Goal: Task Accomplishment & Management: Use online tool/utility

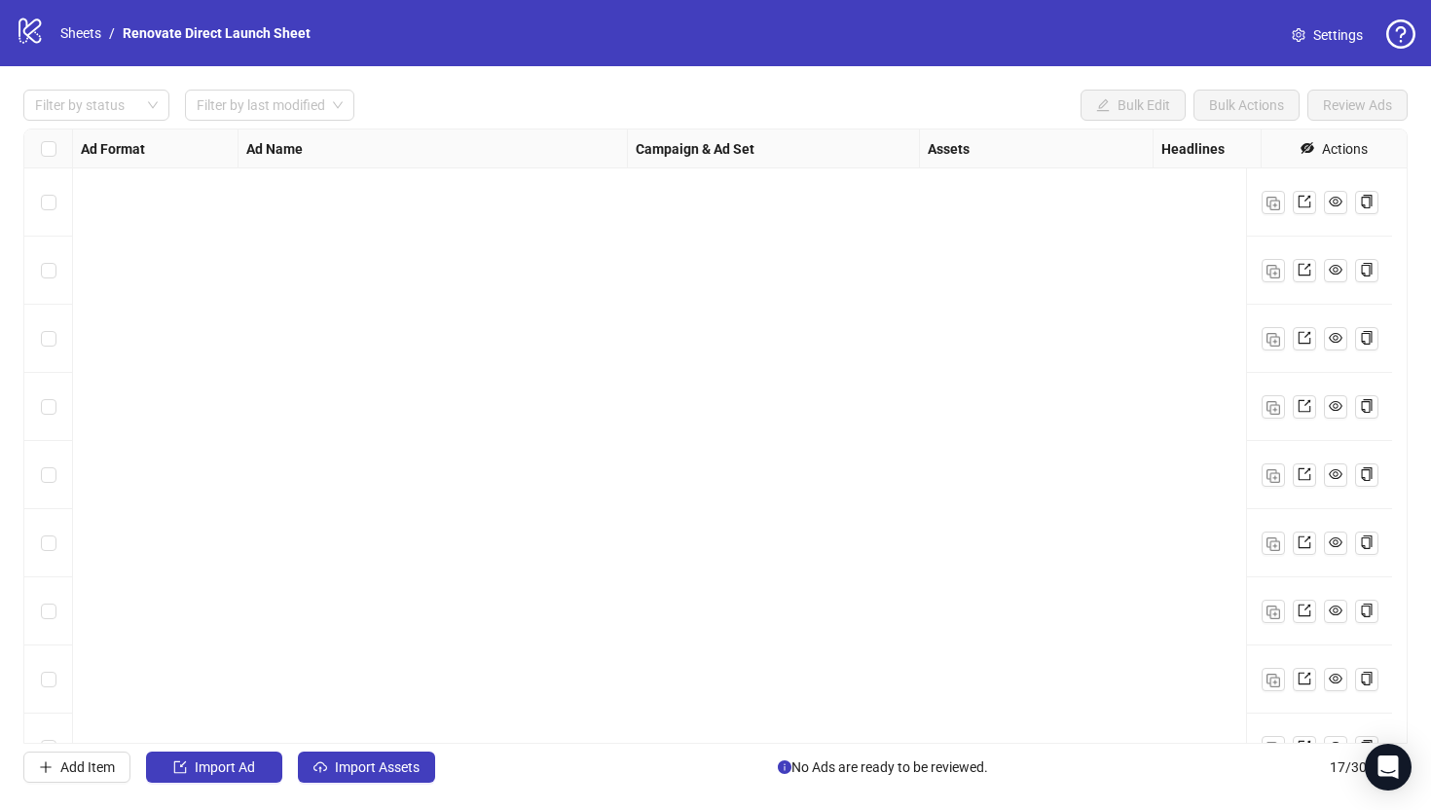
scroll to position [599, 1995]
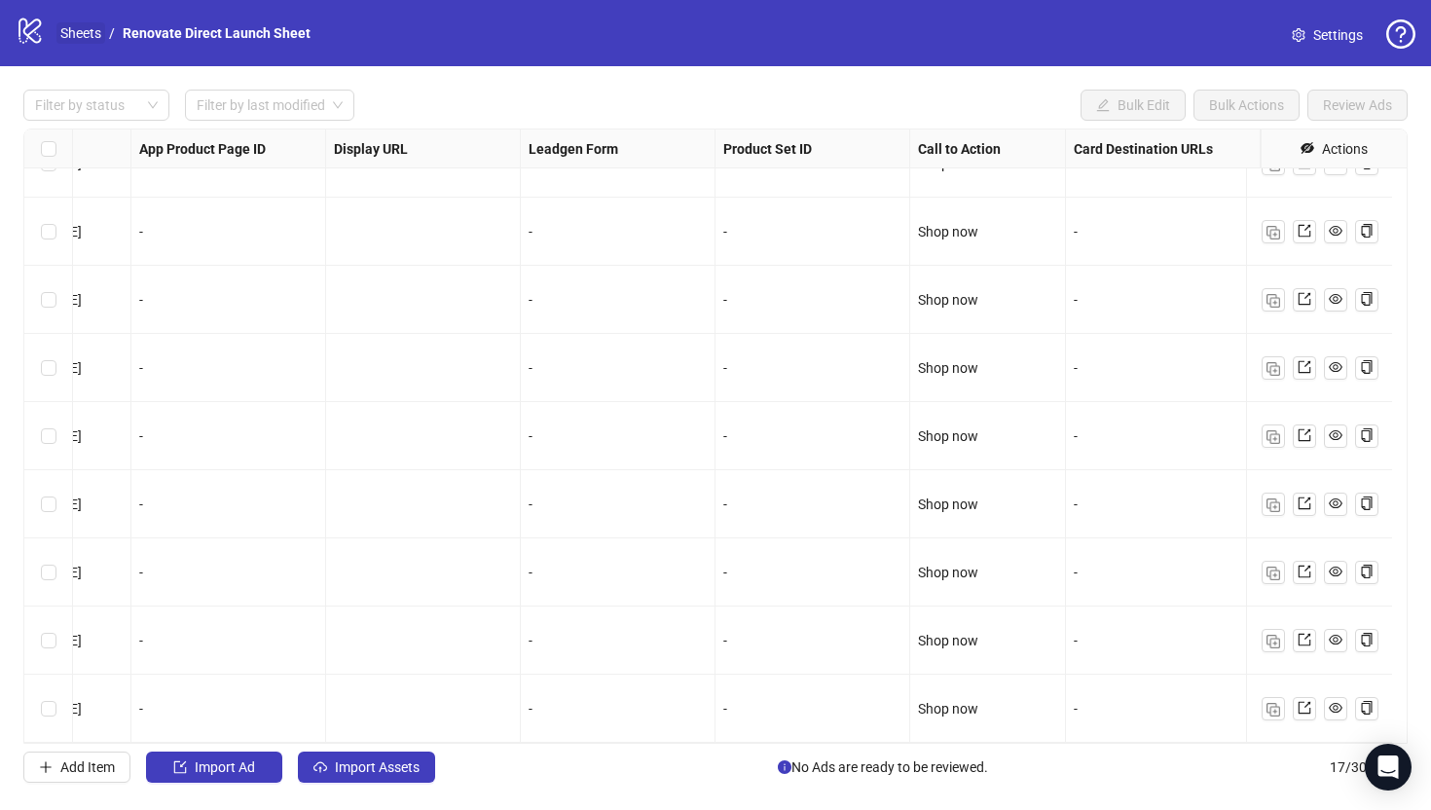
click at [78, 33] on link "Sheets" at bounding box center [80, 32] width 49 height 21
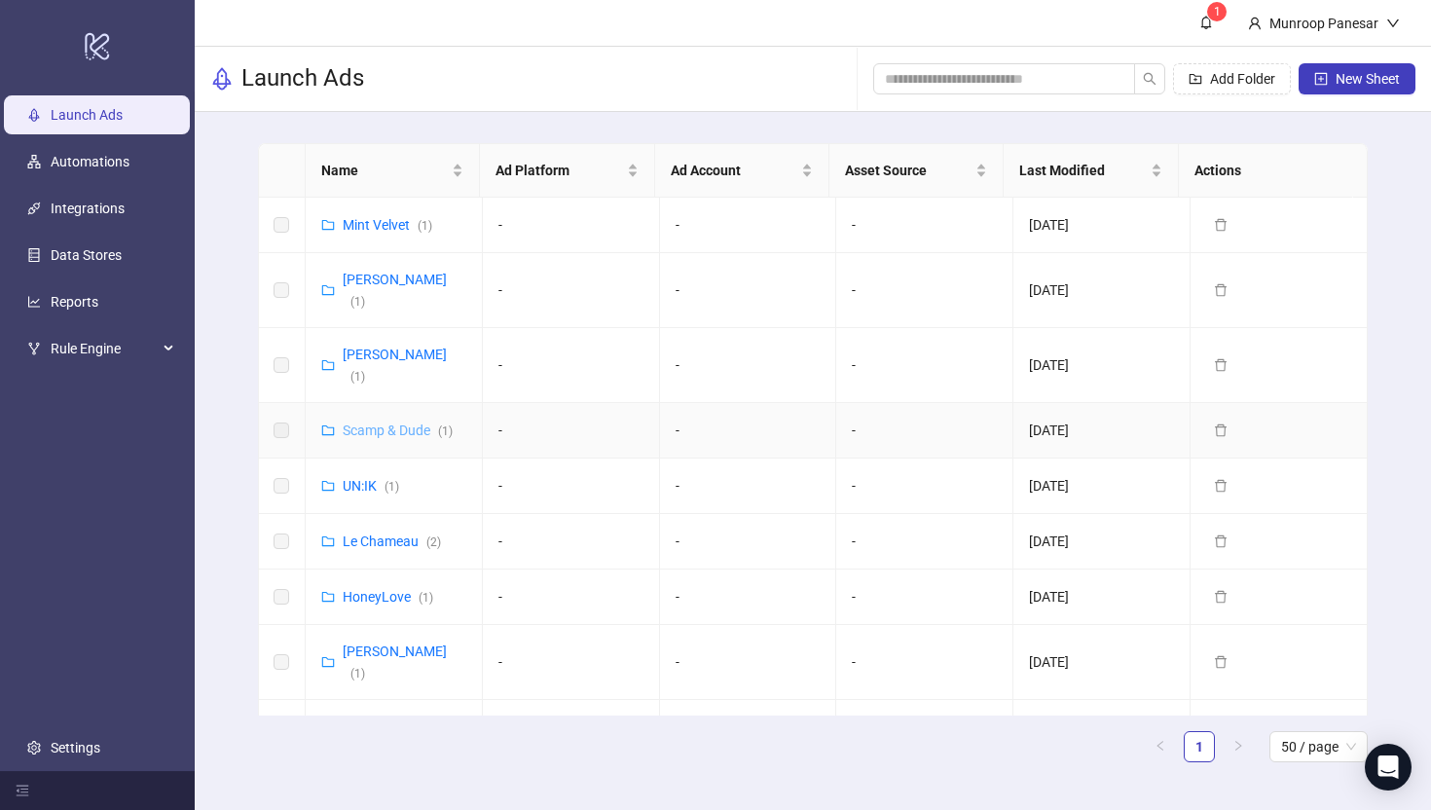
click at [409, 422] on link "Scamp & Dude ( 1 )" at bounding box center [398, 430] width 110 height 16
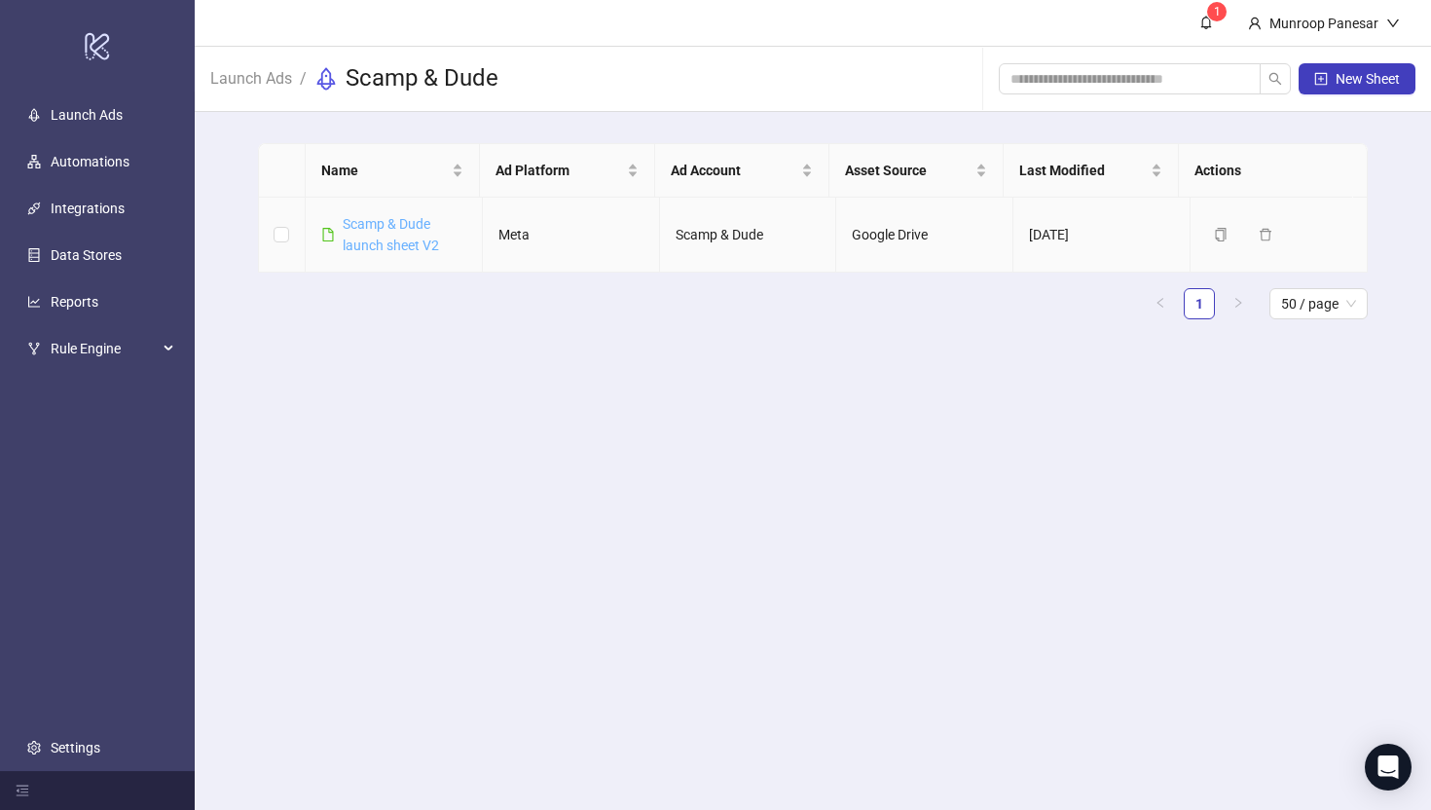
click at [430, 252] on link "Scamp & Dude launch sheet V2" at bounding box center [391, 234] width 96 height 37
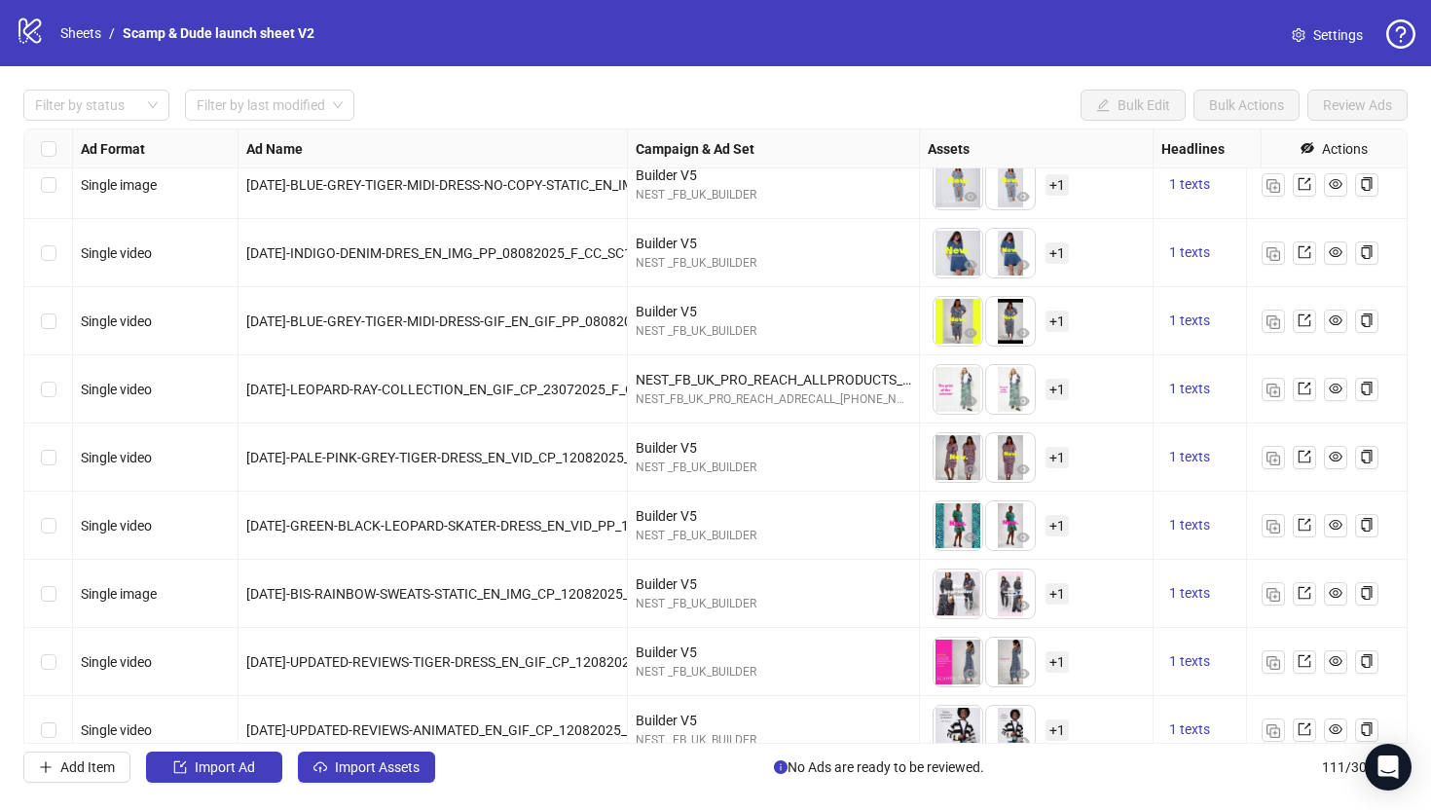
scroll to position [6130, 0]
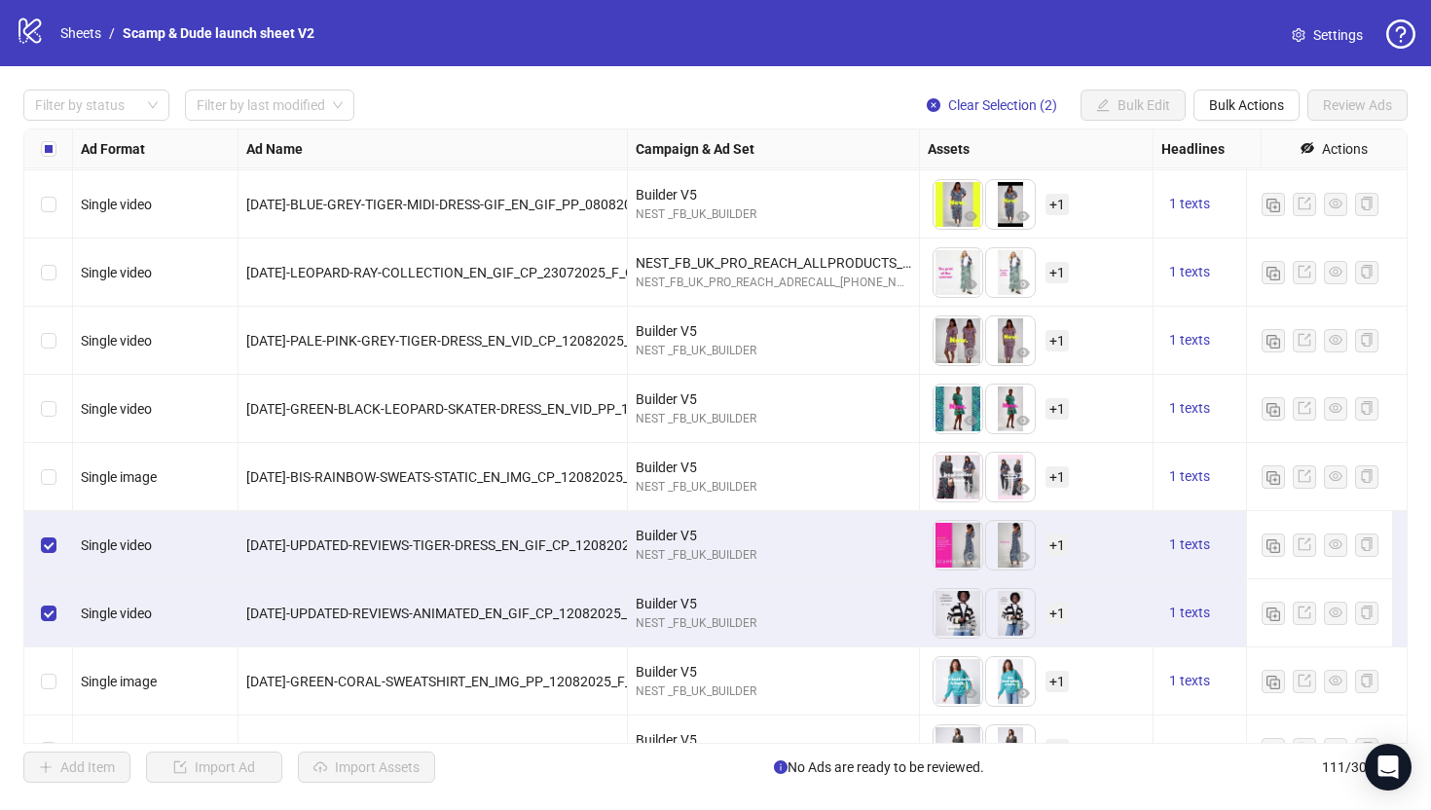
click at [1300, 42] on span at bounding box center [1299, 34] width 14 height 21
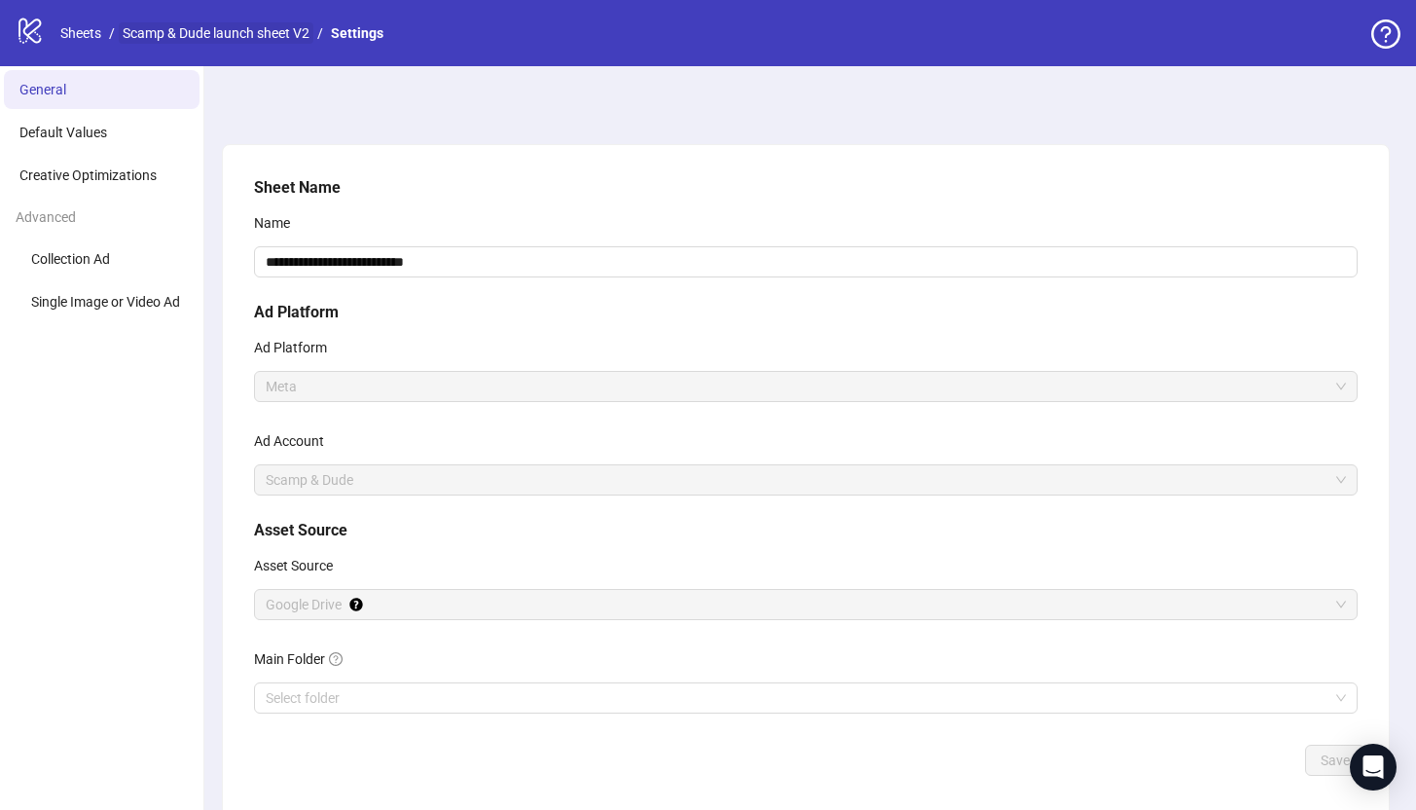
click at [157, 23] on link "Scamp & Dude launch sheet V2" at bounding box center [216, 32] width 195 height 21
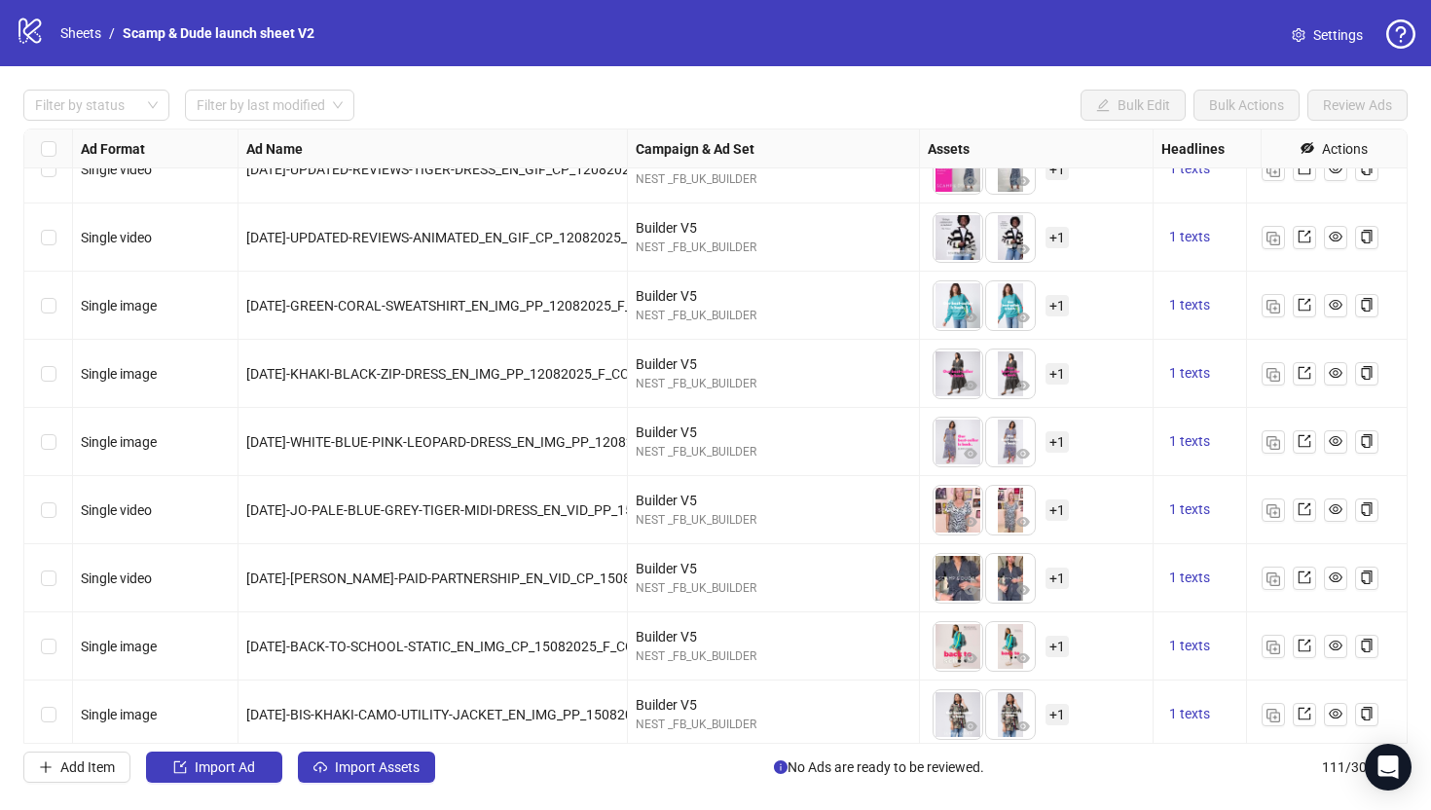
scroll to position [6465, 0]
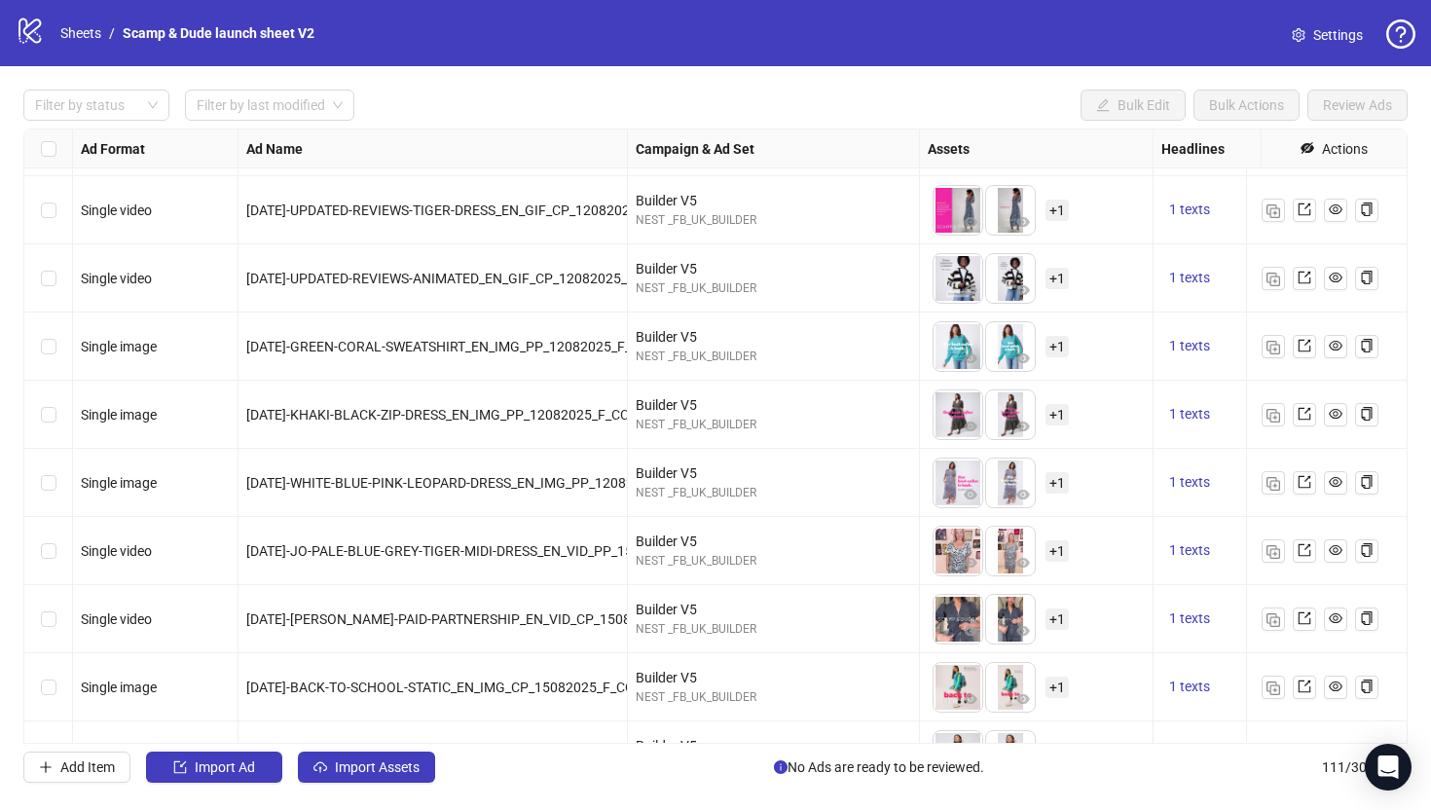
click at [55, 207] on div "Select row 96" at bounding box center [48, 210] width 49 height 68
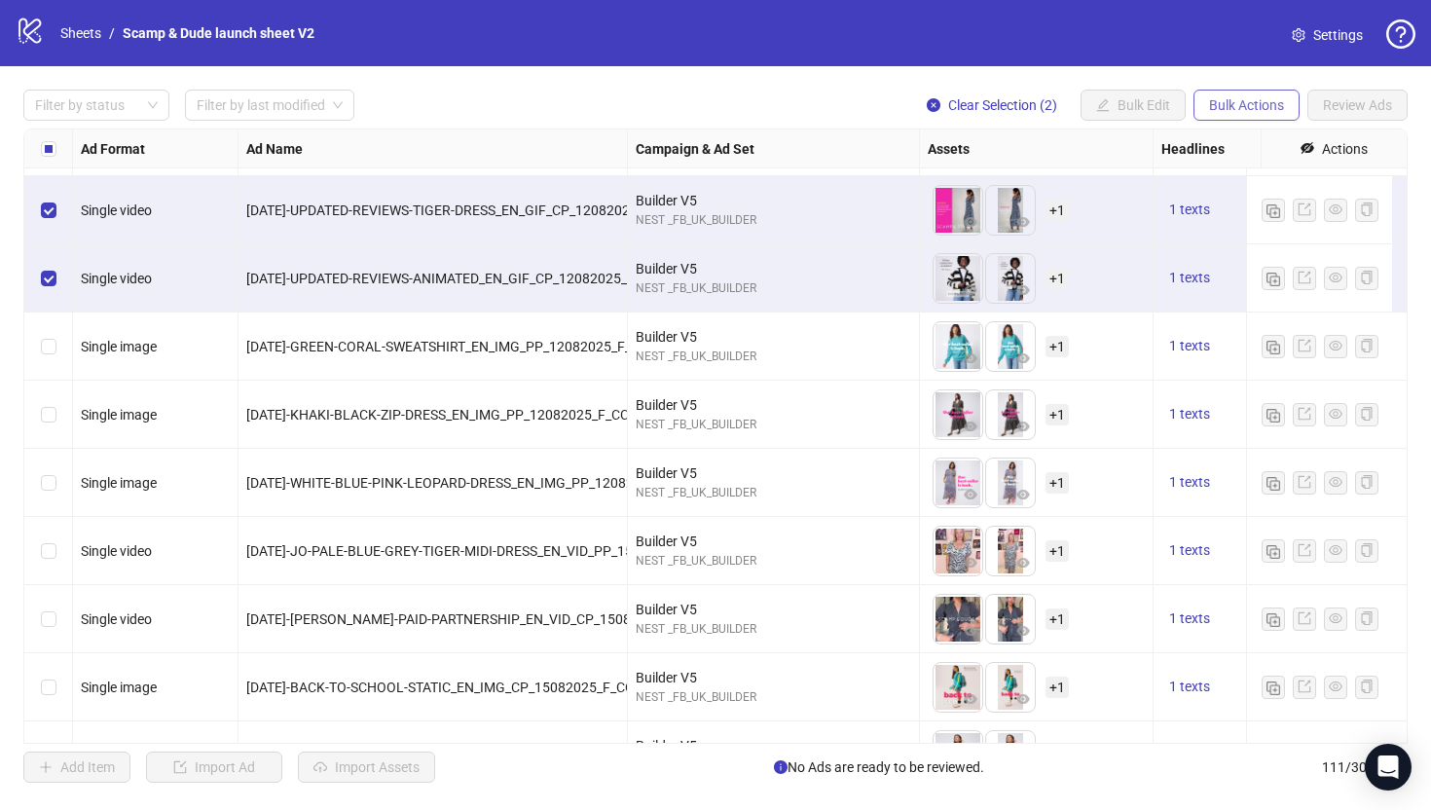
click at [1239, 98] on span "Bulk Actions" at bounding box center [1246, 105] width 75 height 16
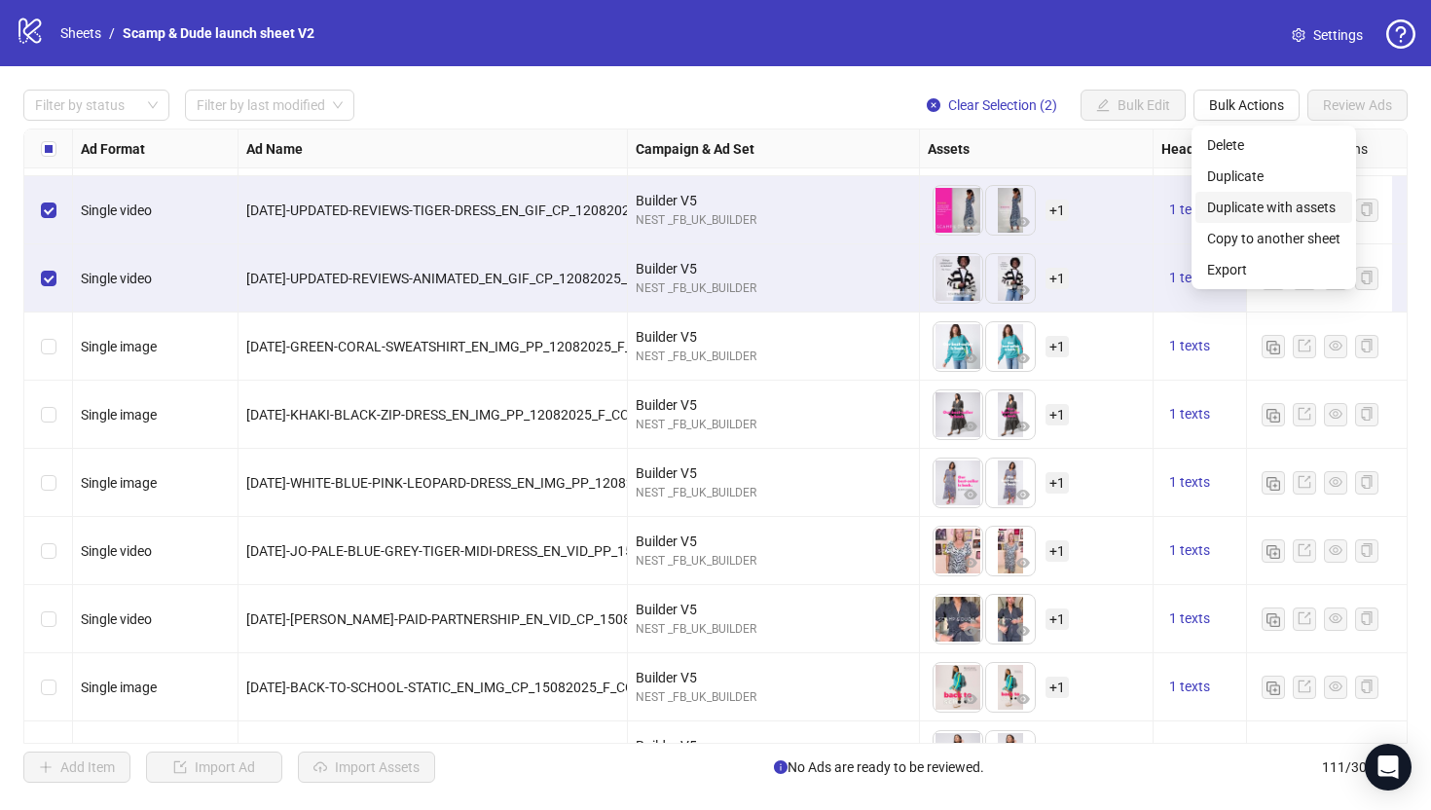
click at [1239, 206] on span "Duplicate with assets" at bounding box center [1273, 207] width 133 height 21
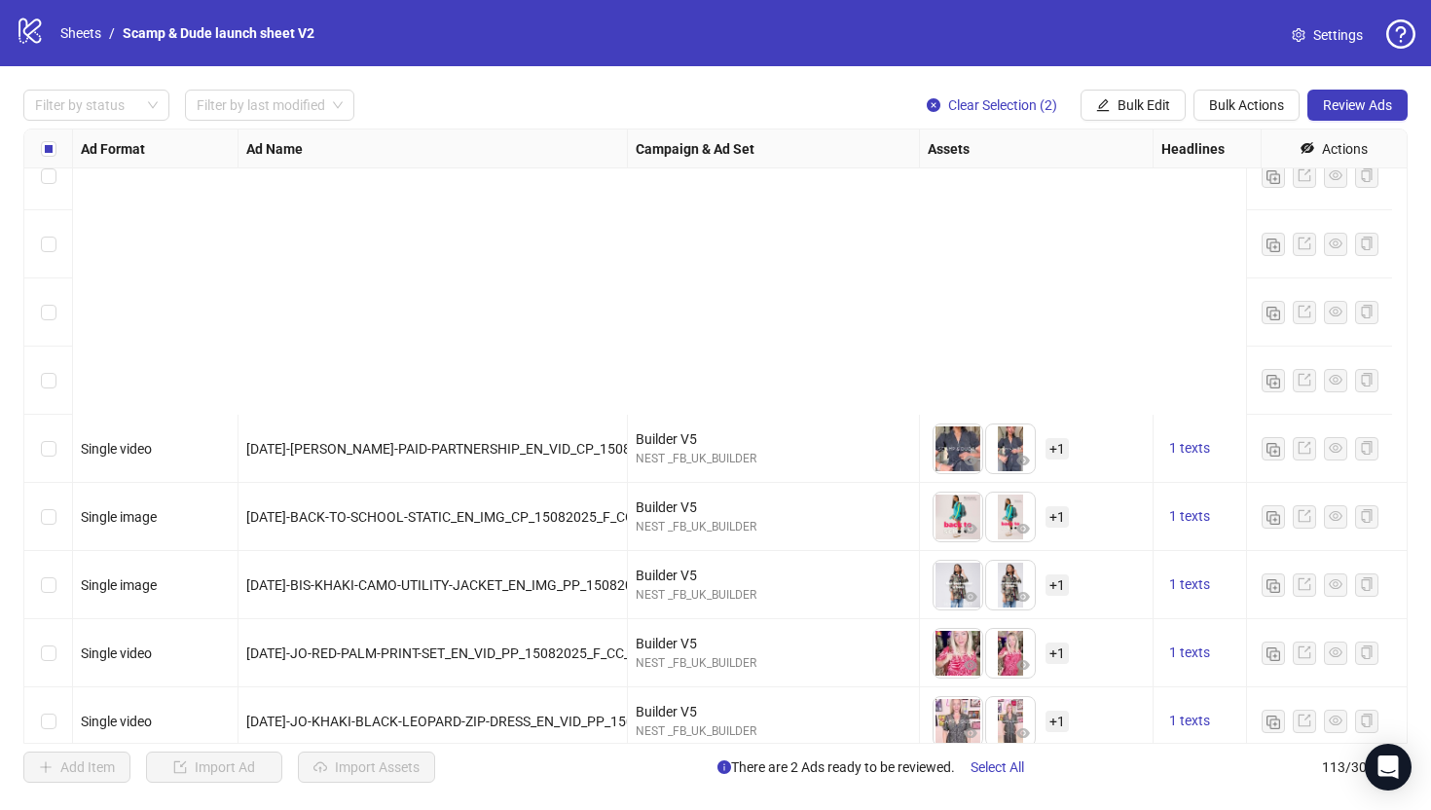
scroll to position [7140, 0]
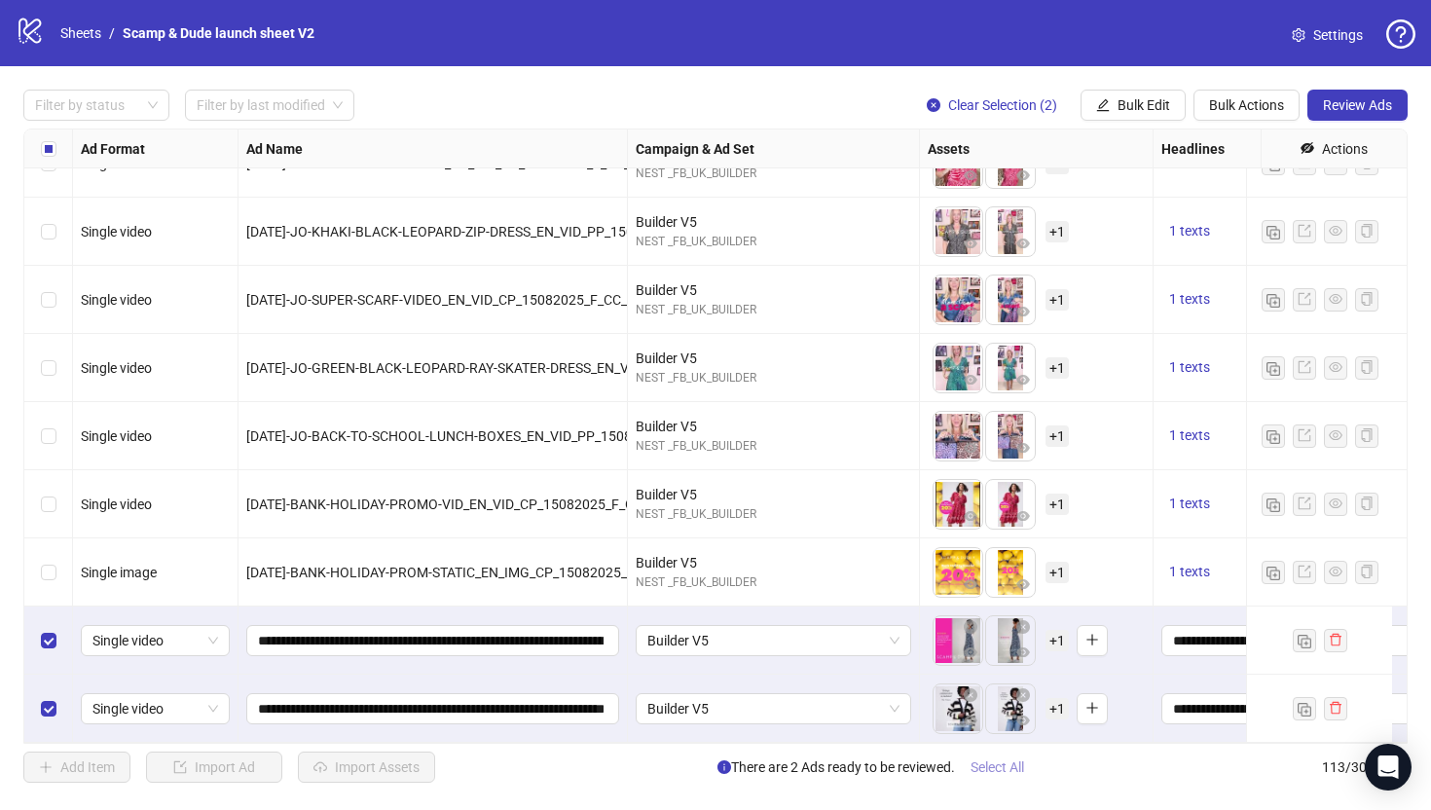
click at [984, 764] on span "Select All" at bounding box center [997, 767] width 54 height 16
click at [1031, 777] on button "Select All" at bounding box center [997, 766] width 85 height 31
click at [1348, 96] on button "Review Ads" at bounding box center [1357, 105] width 100 height 31
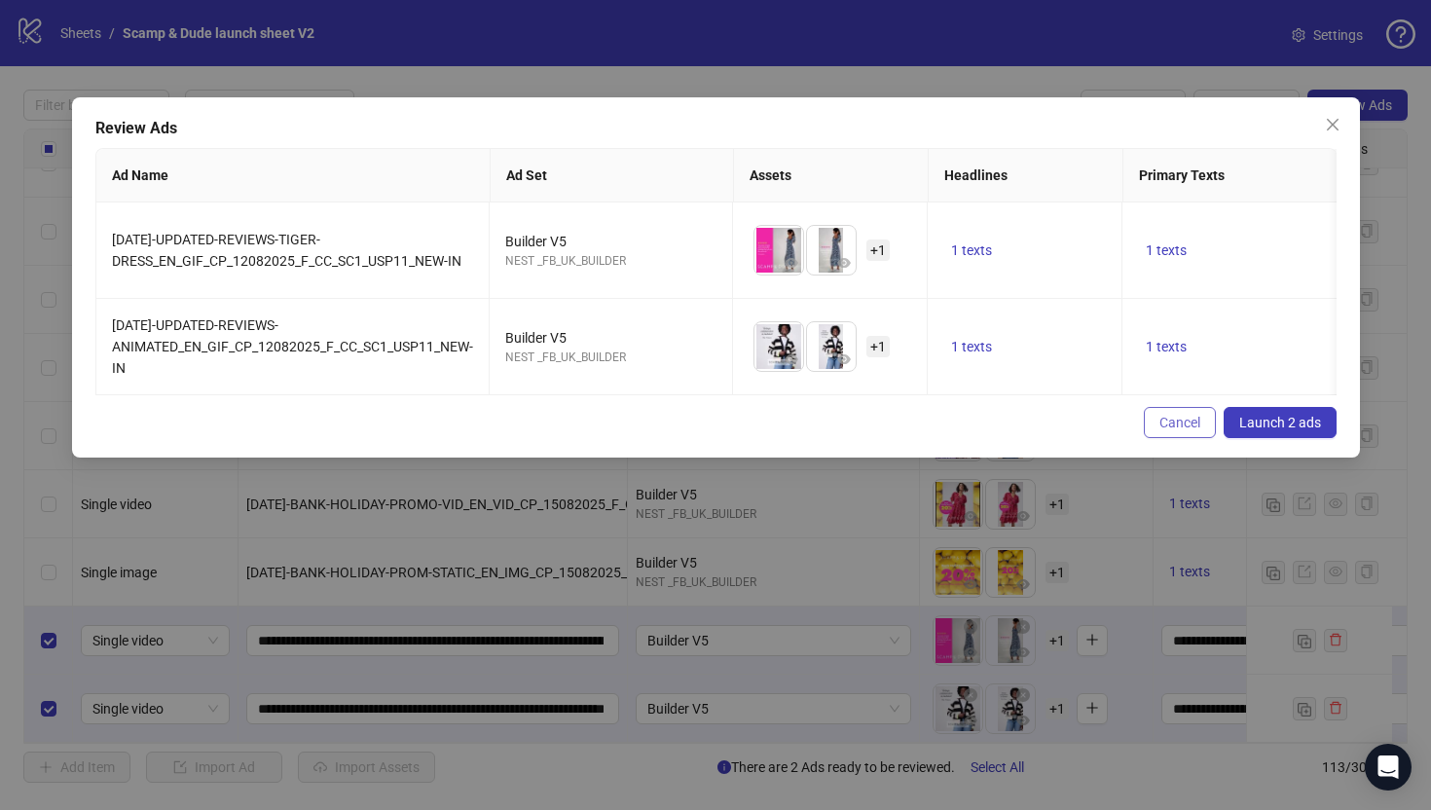
click at [1186, 430] on span "Cancel" at bounding box center [1179, 423] width 41 height 16
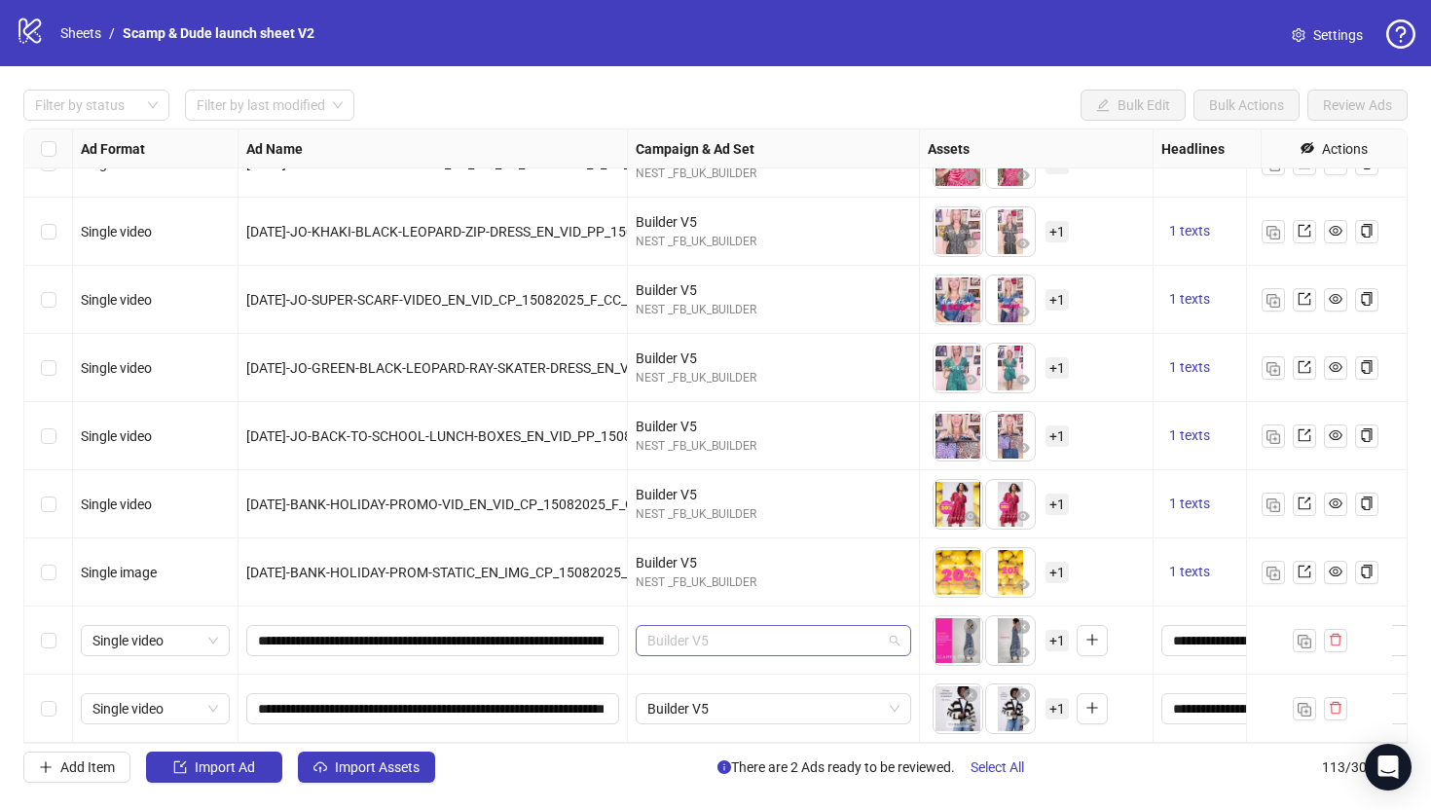
click at [703, 626] on span "Builder V5" at bounding box center [773, 640] width 252 height 29
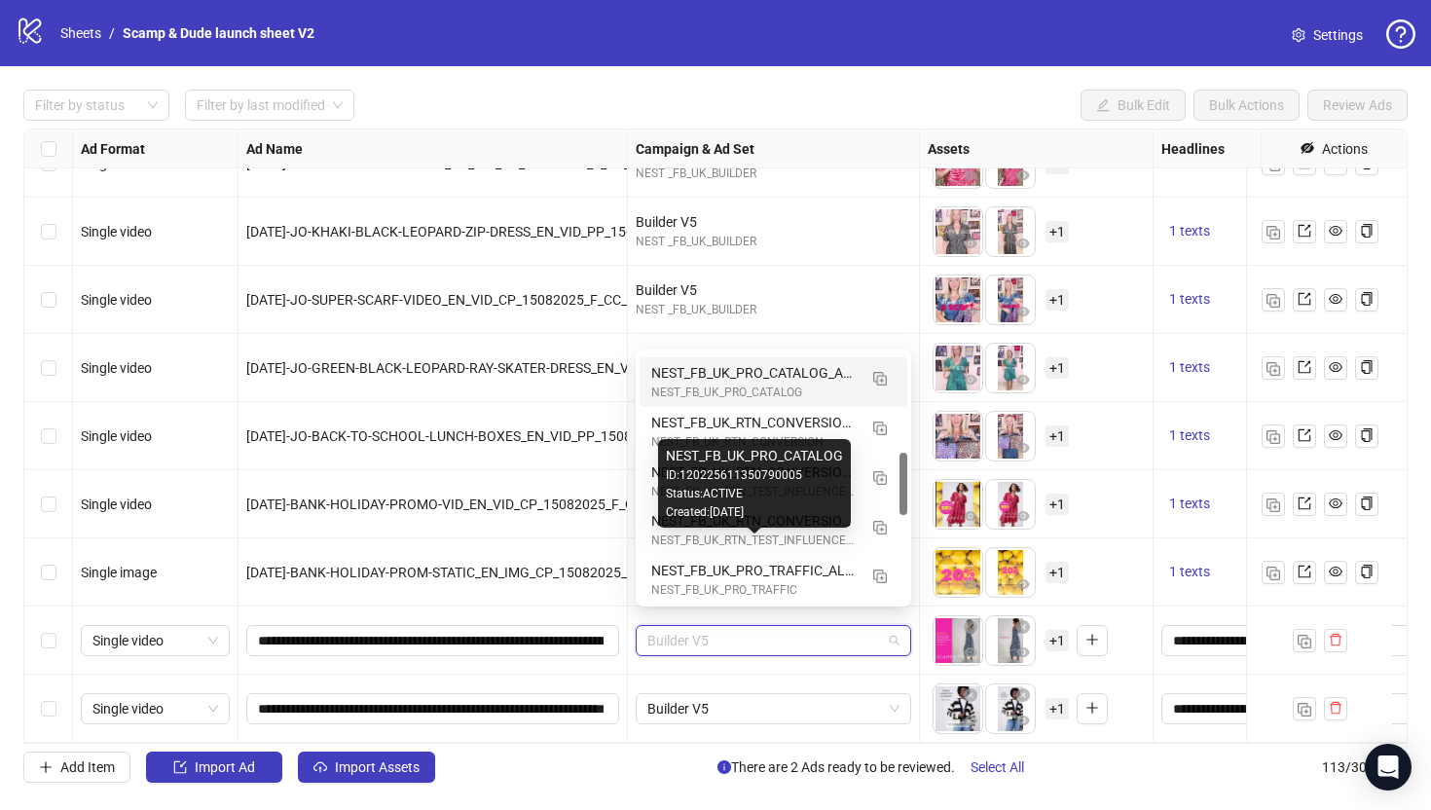
scroll to position [518, 0]
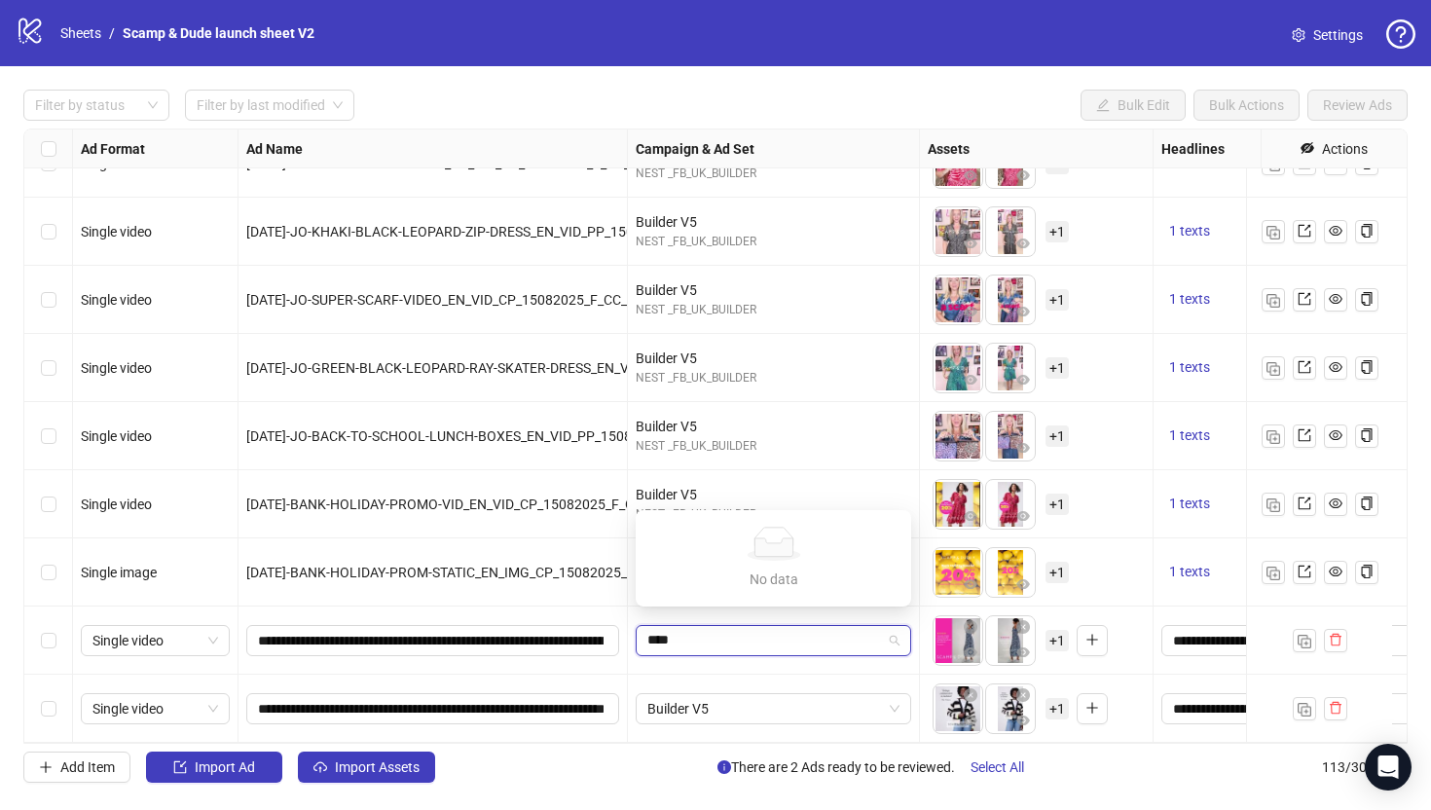
type input "***"
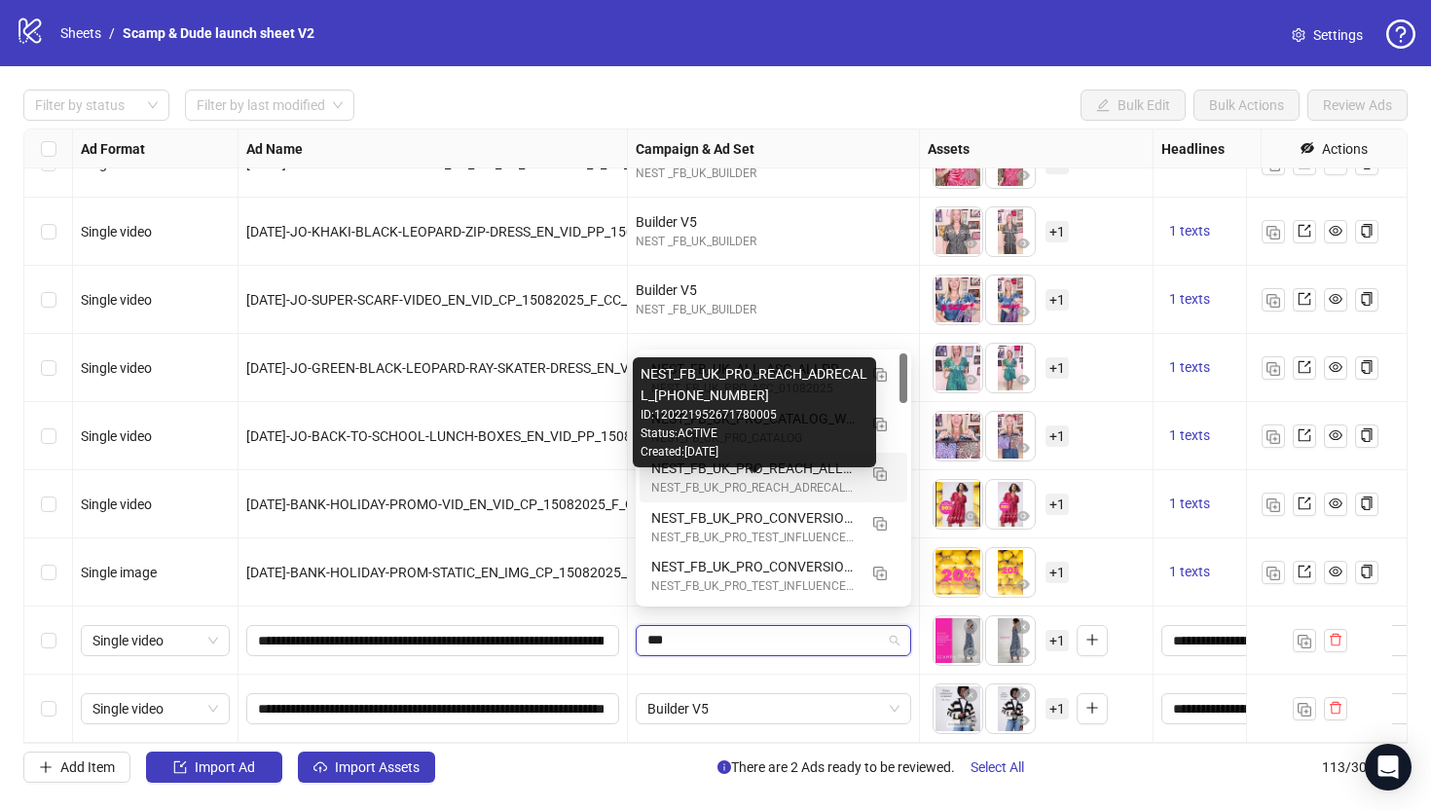
click at [845, 480] on div "NEST_FB_UK_PRO_REACH_ADRECALL_[PHONE_NUMBER]" at bounding box center [753, 488] width 205 height 18
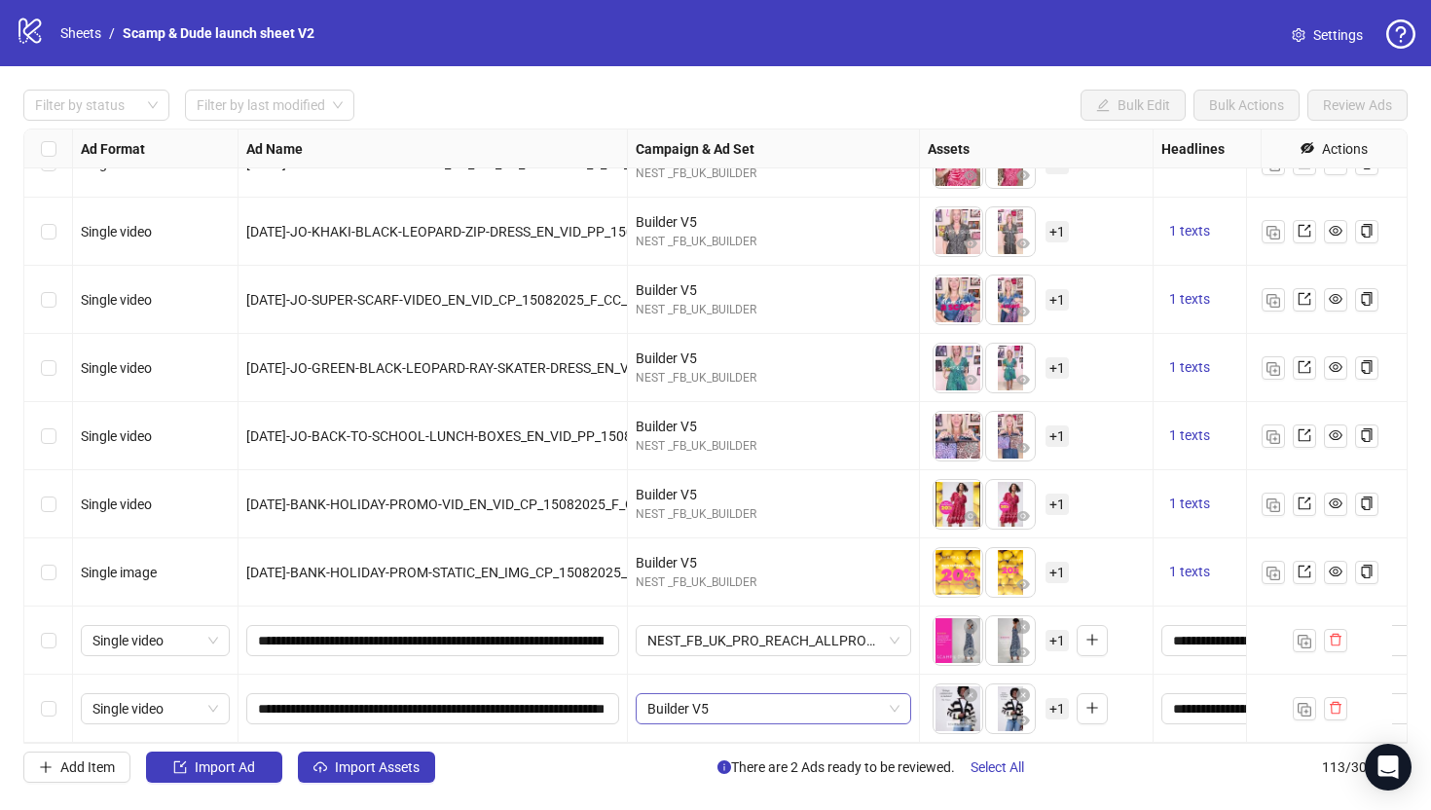
click at [777, 696] on span "Builder V5" at bounding box center [773, 708] width 252 height 29
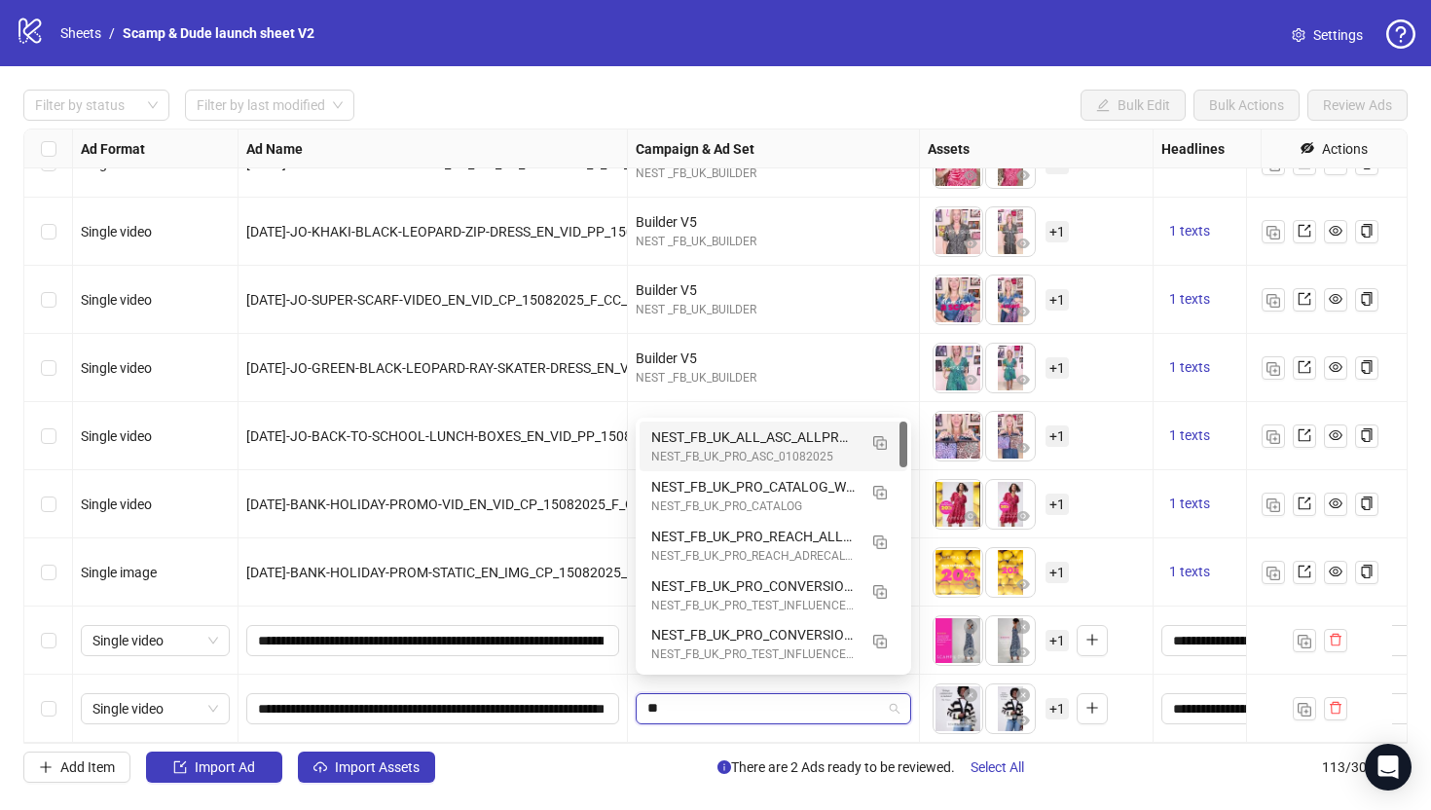
type input "***"
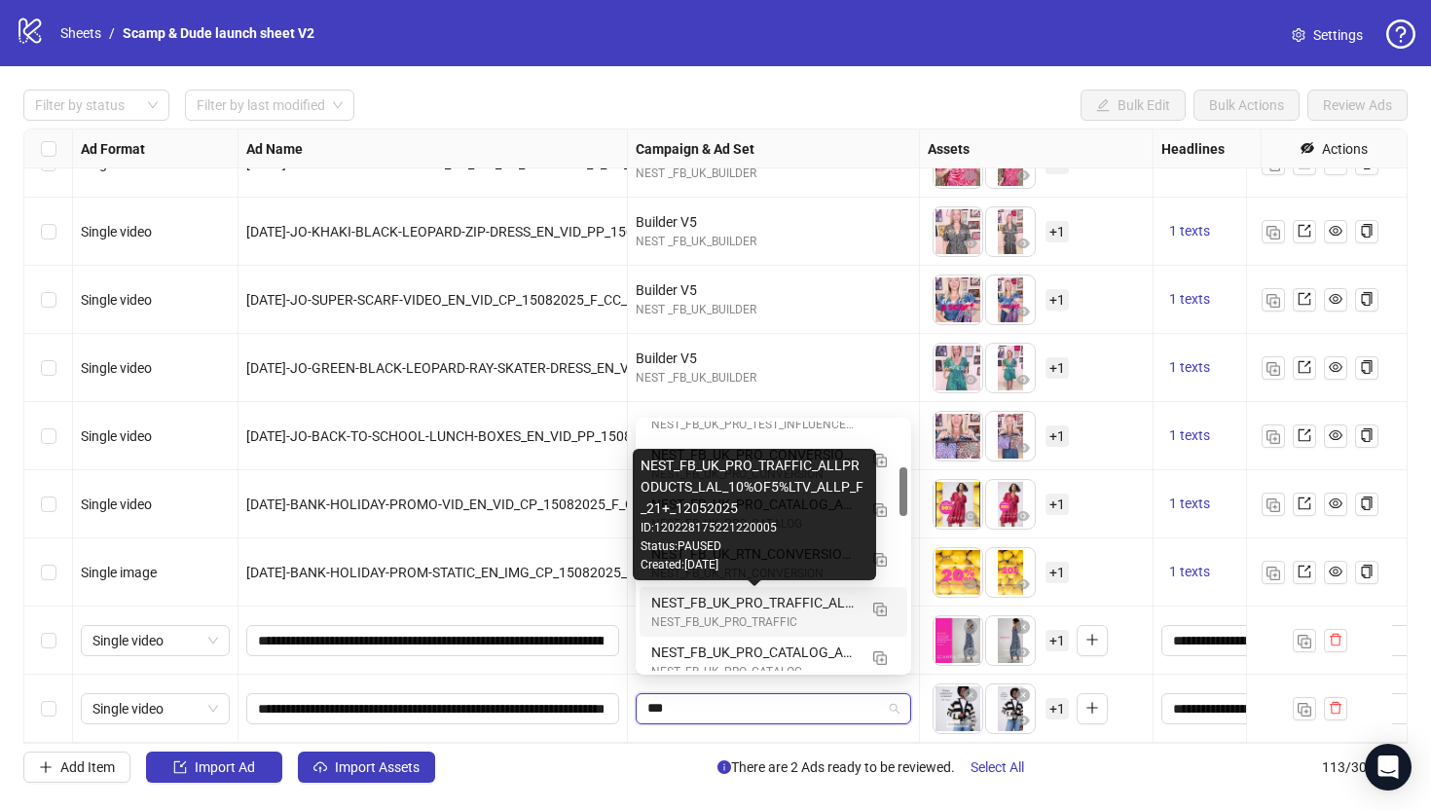
scroll to position [343, 0]
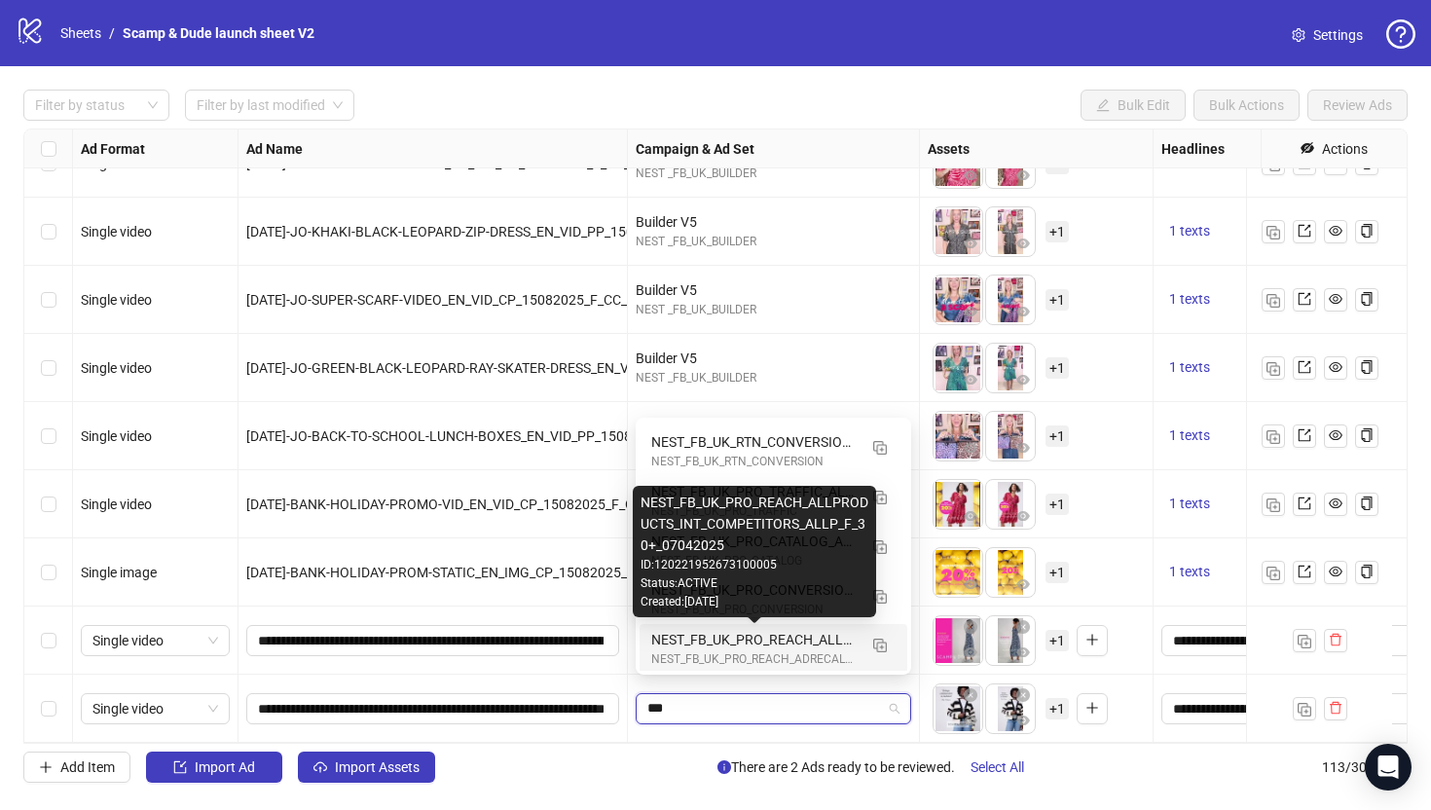
click at [839, 640] on div "NEST_FB_UK_PRO_REACH_ALLPRODUCTS_INT_COMPETITORS_ALLP_F_30+_07042025" at bounding box center [753, 639] width 205 height 21
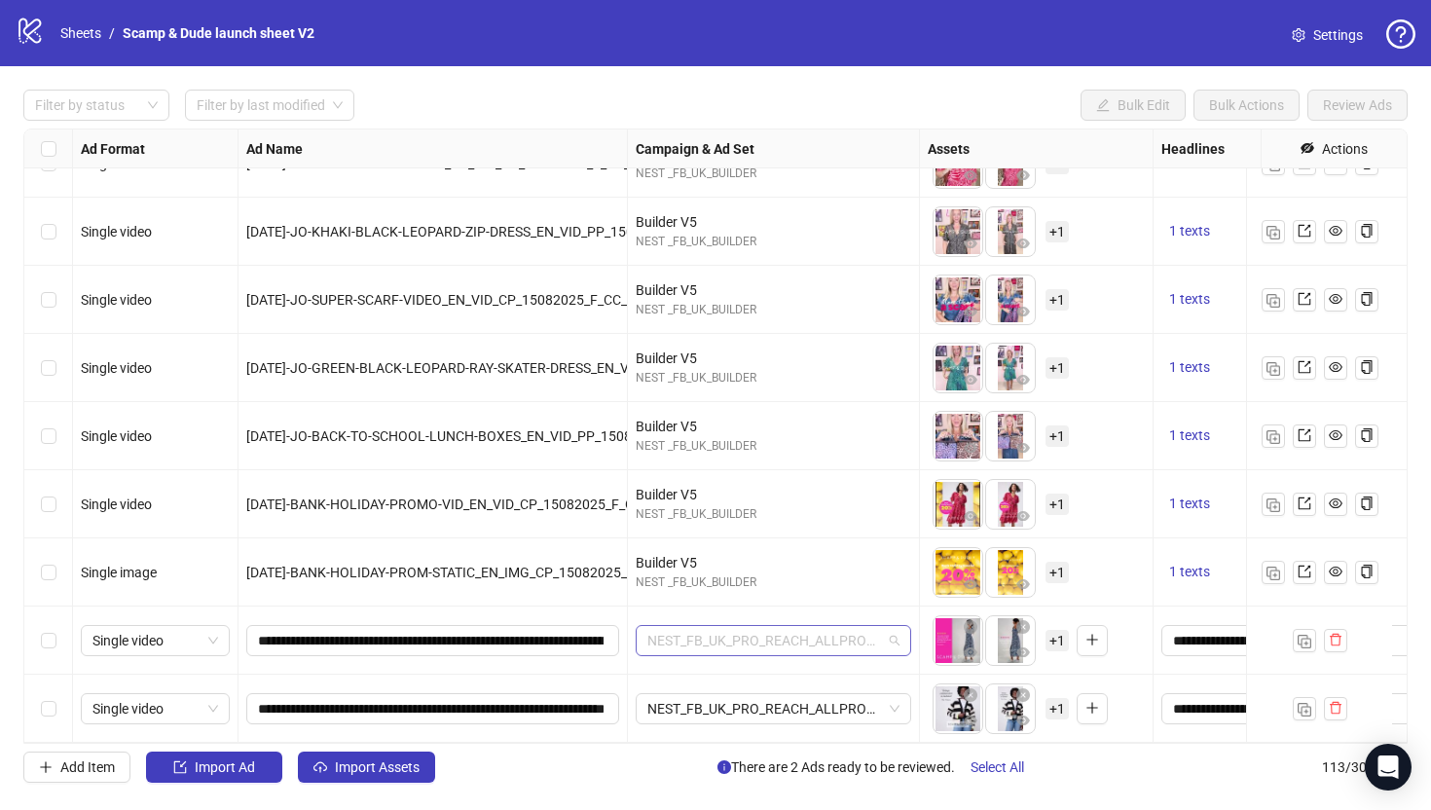
click at [841, 628] on span "NEST_FB_UK_PRO_REACH_ALLPRODUCTS_INT_PARENTS_ALLP_F_30+_02072025" at bounding box center [773, 640] width 252 height 29
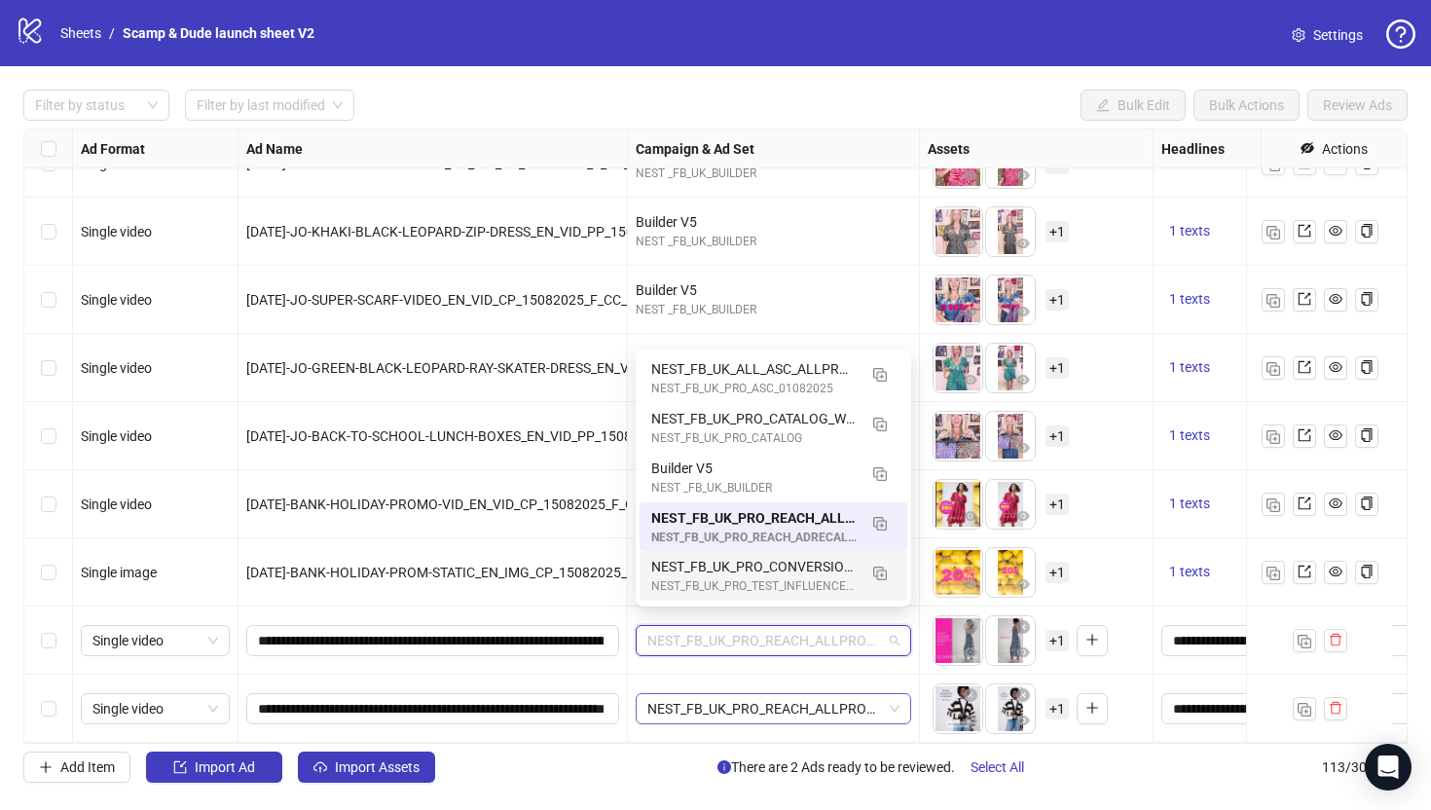
click at [804, 694] on span "NEST_FB_UK_PRO_REACH_ALLPRODUCTS_INT_COMPETITORS_ALLP_F_30+_07042025" at bounding box center [773, 708] width 252 height 29
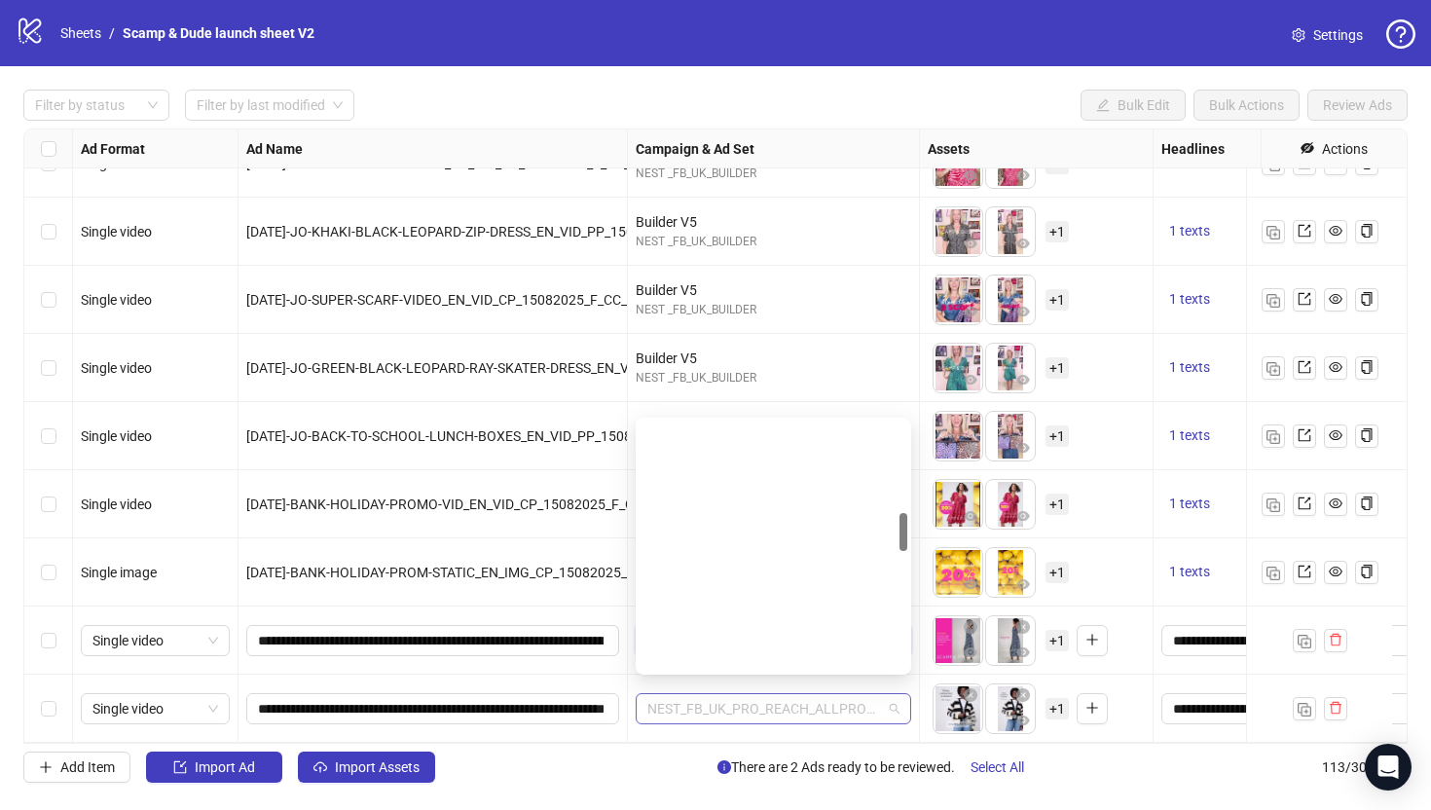
scroll to position [595, 0]
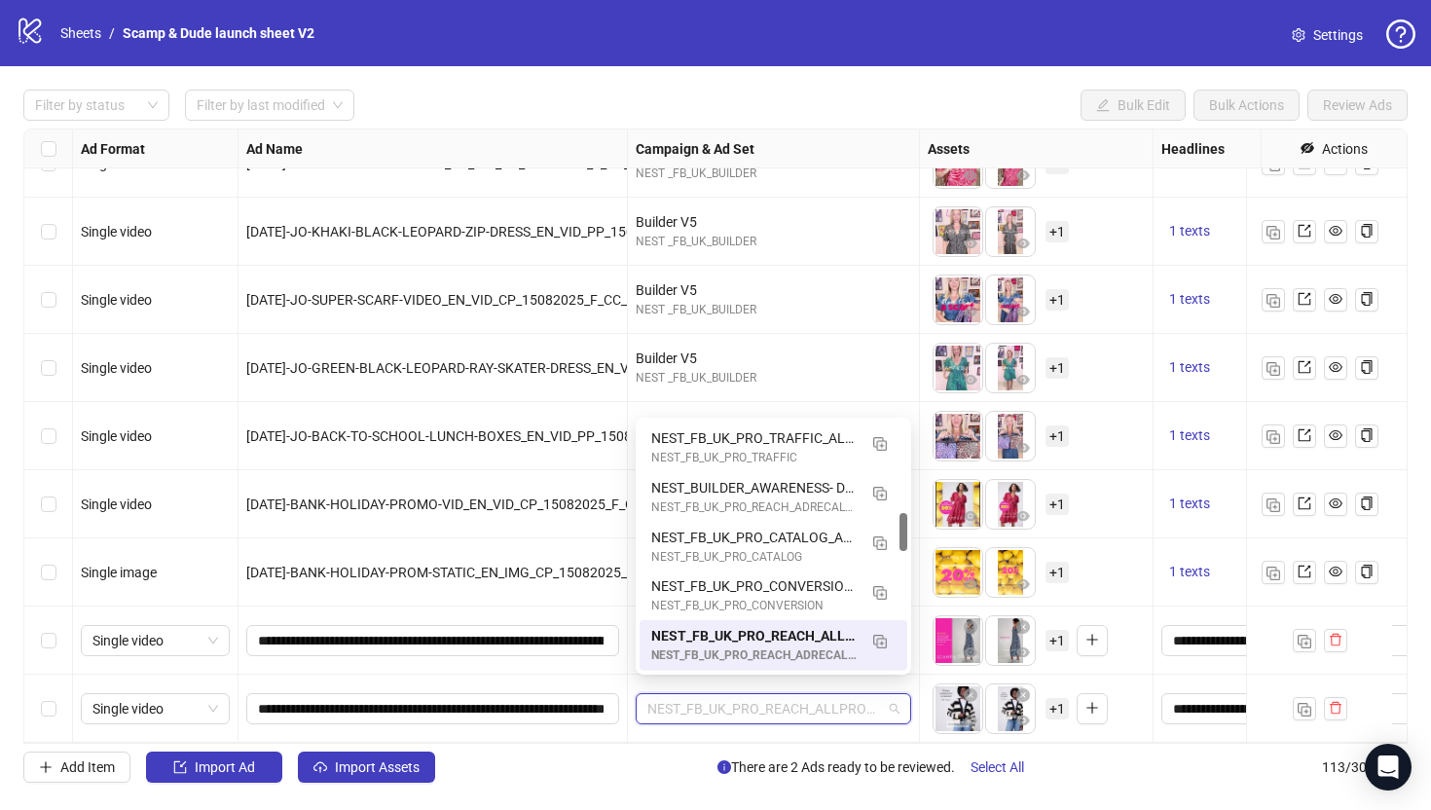
click at [712, 725] on div "NEST_FB_UK_PRO_REACH_ALLPRODUCTS_INT_COMPETITORS_ALLP_F_30+_07042025" at bounding box center [774, 709] width 292 height 68
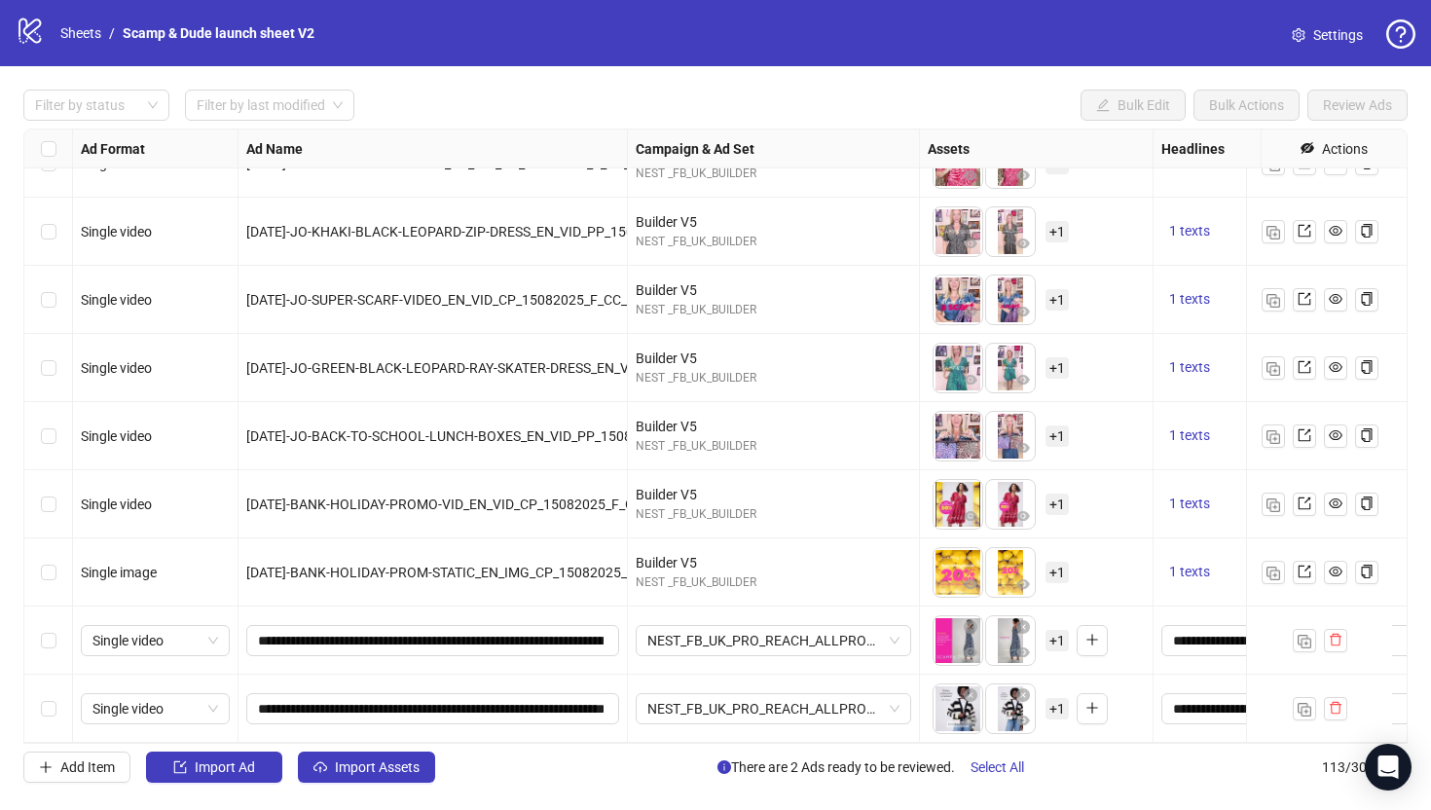
drag, startPoint x: 988, startPoint y: 768, endPoint x: 1001, endPoint y: 736, distance: 34.5
click at [988, 768] on span "Select All" at bounding box center [997, 767] width 54 height 16
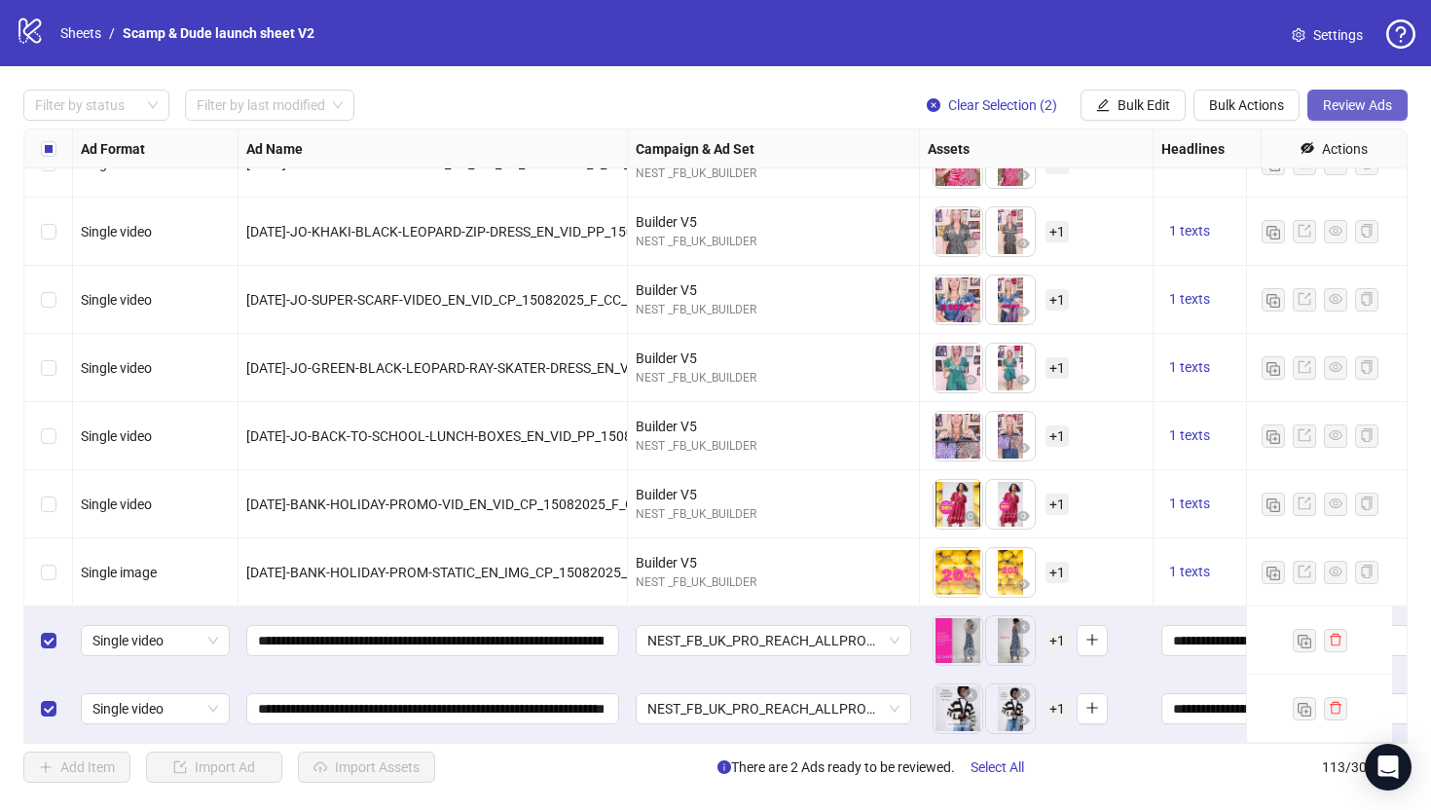
click at [1355, 105] on span "Review Ads" at bounding box center [1357, 105] width 69 height 16
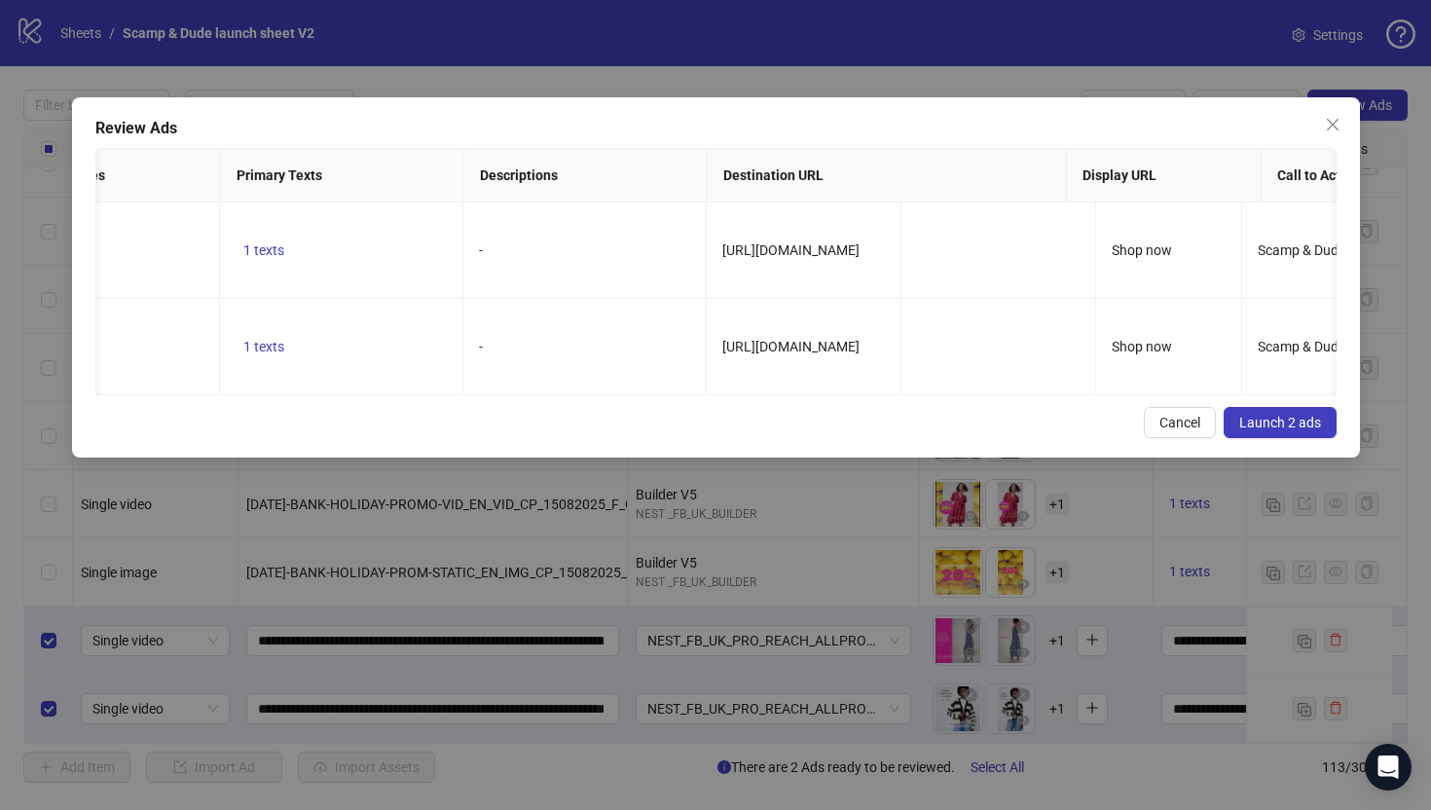
scroll to position [0, 0]
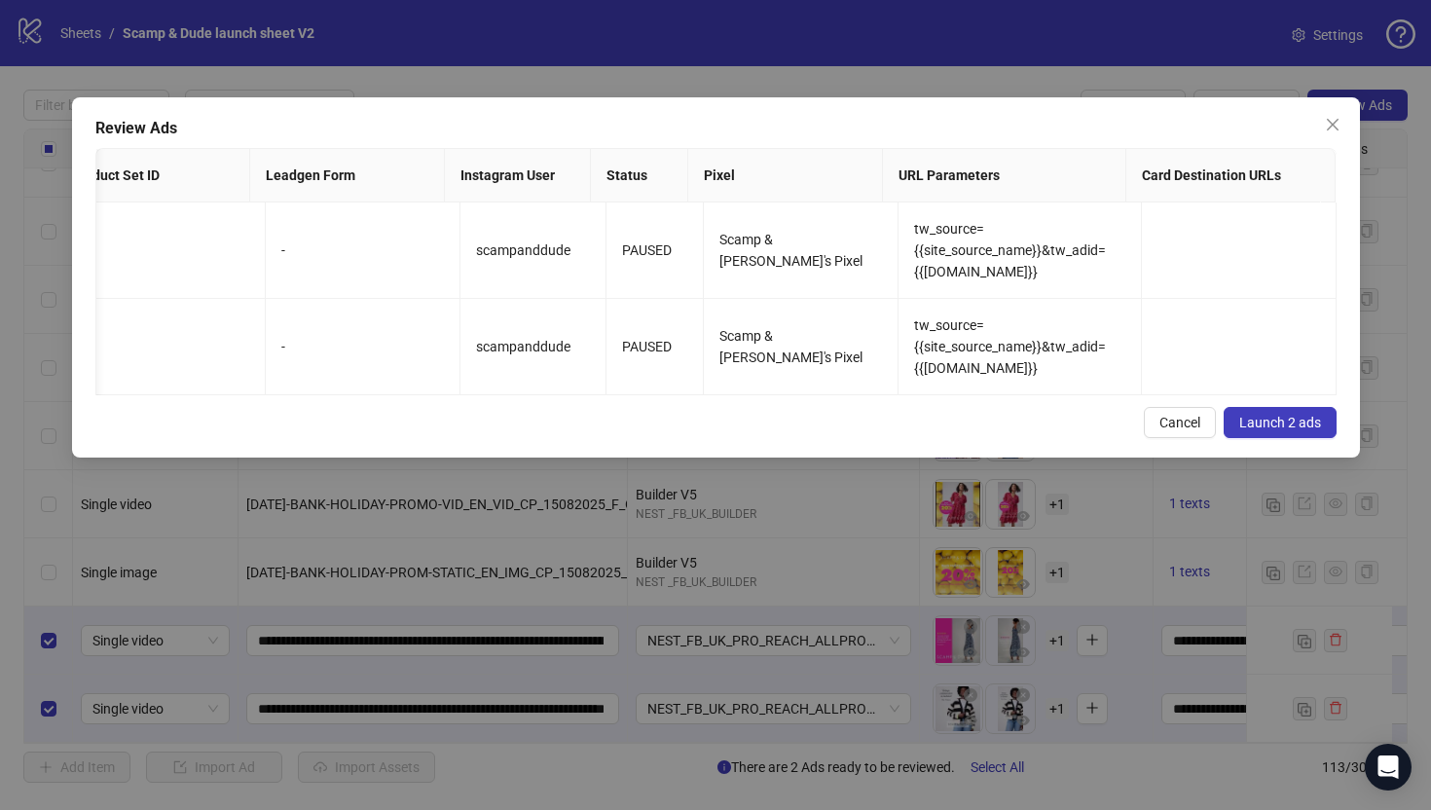
click at [1288, 430] on span "Launch 2 ads" at bounding box center [1280, 423] width 82 height 16
